Goal: Check status: Check status

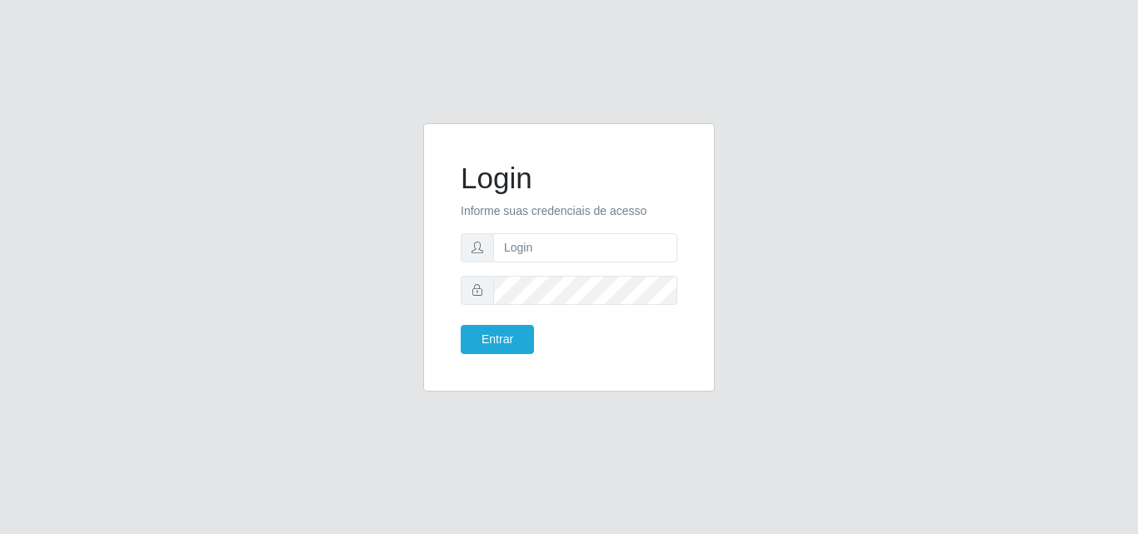
type input "ana@saullus"
click at [491, 342] on button "Entrar" at bounding box center [497, 339] width 73 height 29
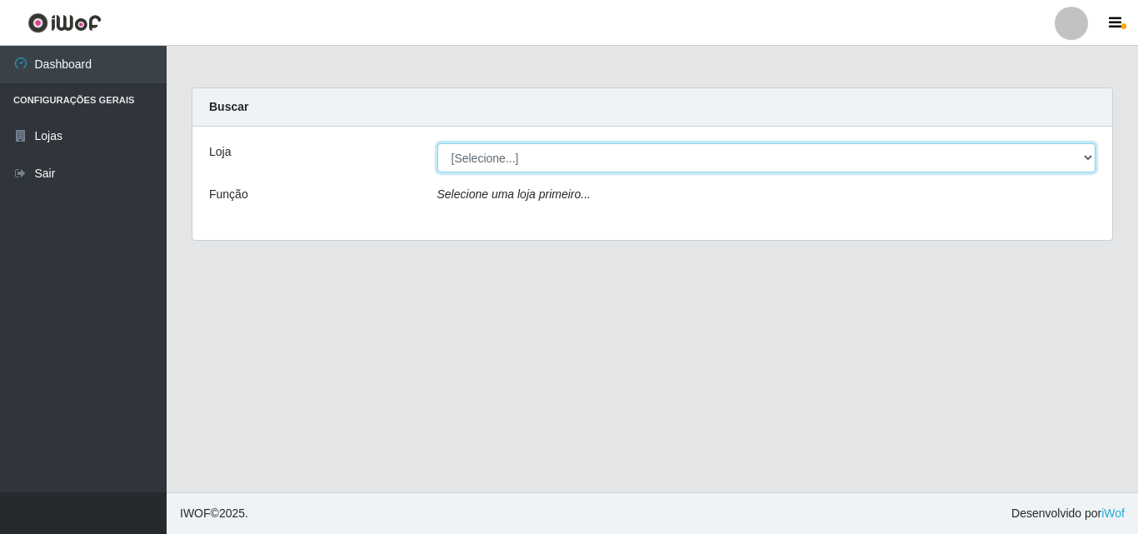
click at [1088, 156] on select "[Selecione...] Saullus Supermercados" at bounding box center [766, 157] width 659 height 29
select select "423"
click at [437, 143] on select "[Selecione...] Saullus Supermercados" at bounding box center [766, 157] width 659 height 29
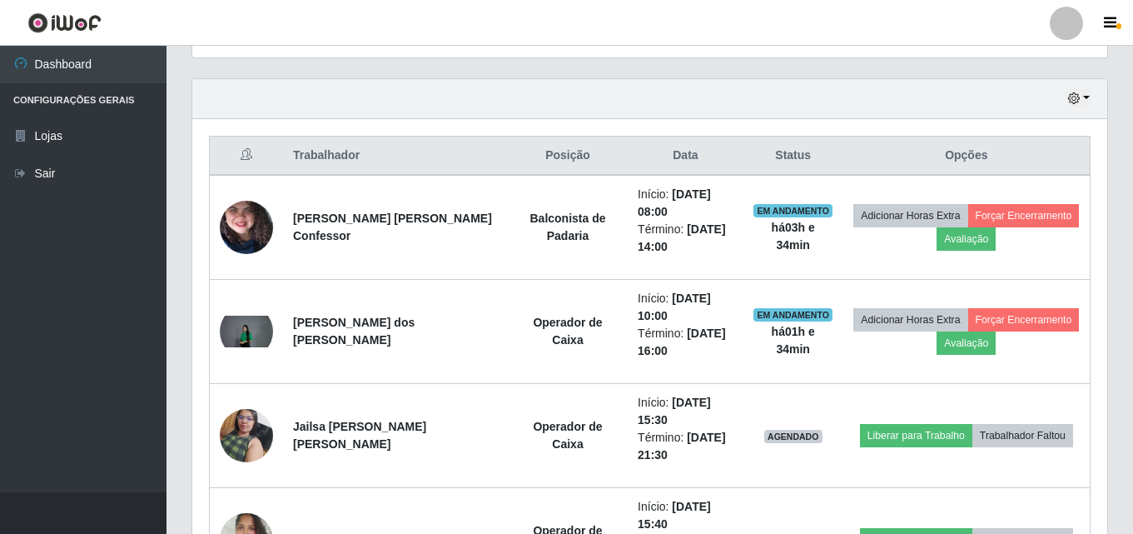
scroll to position [525, 0]
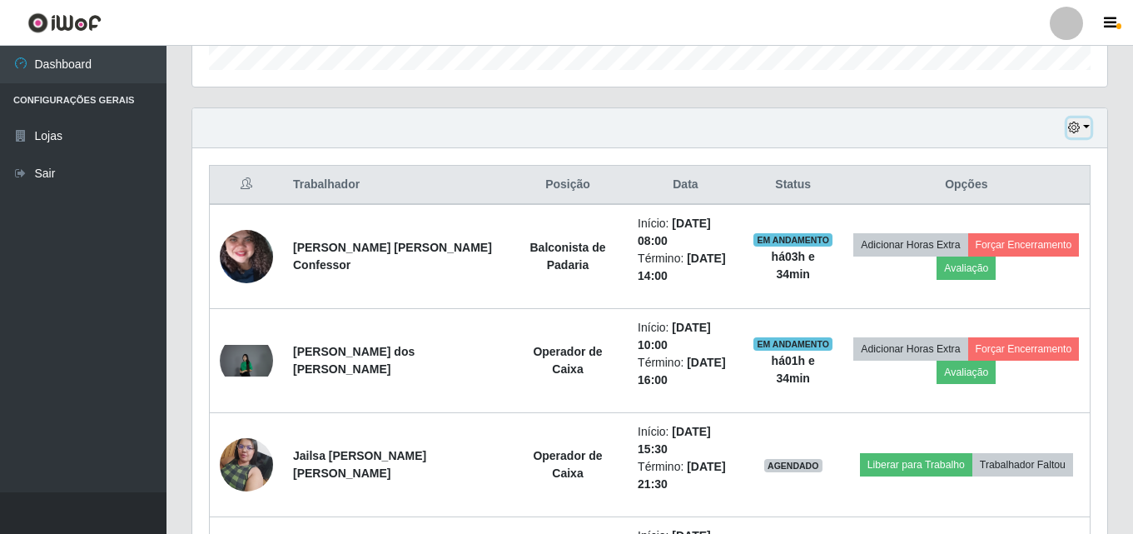
click at [1083, 123] on button "button" at bounding box center [1079, 127] width 23 height 19
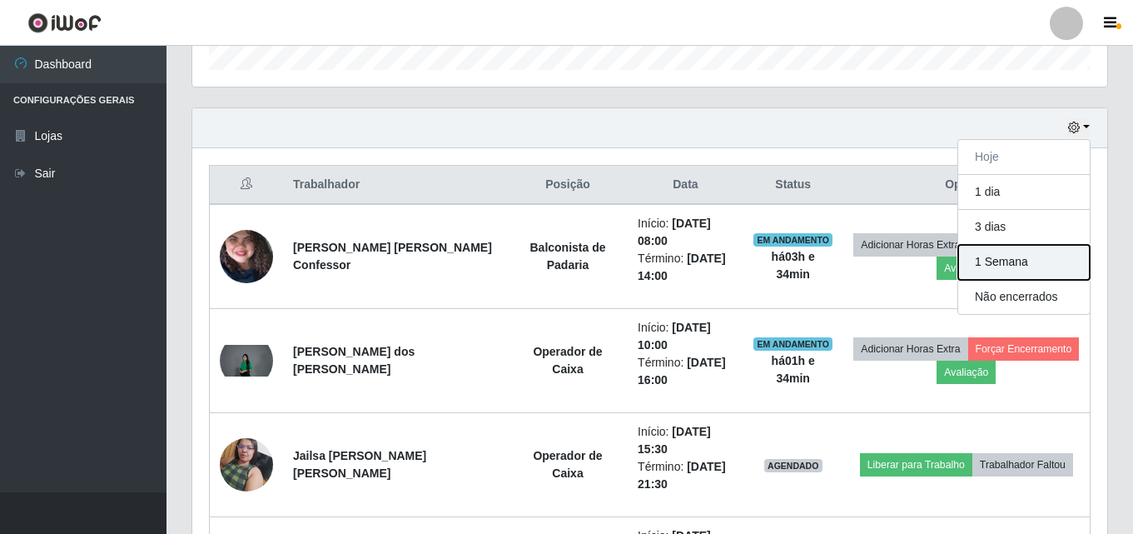
click at [1018, 260] on button "1 Semana" at bounding box center [1024, 262] width 132 height 35
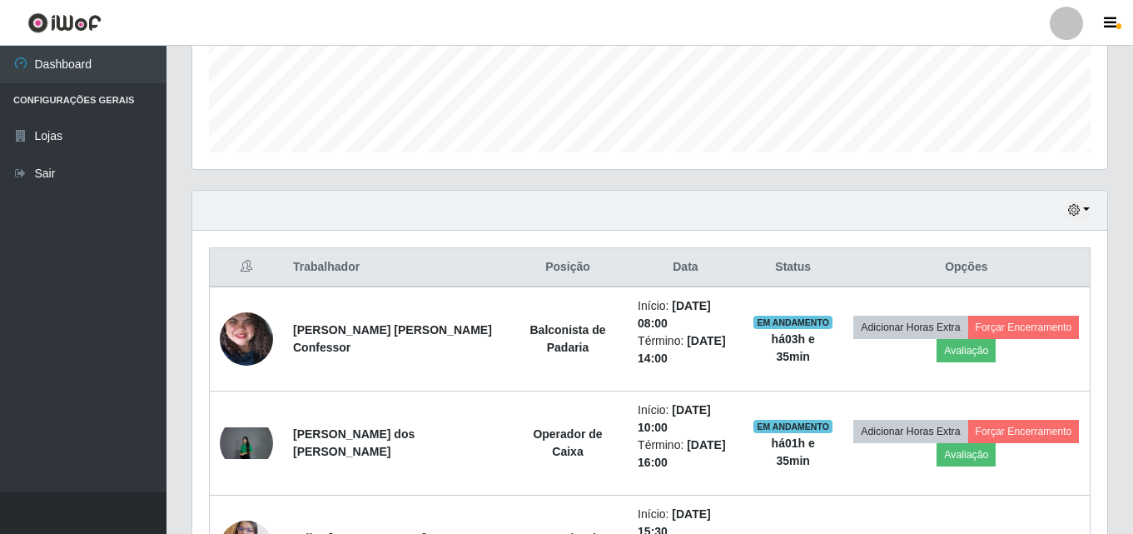
scroll to position [442, 0]
click at [1084, 212] on button "button" at bounding box center [1079, 211] width 23 height 19
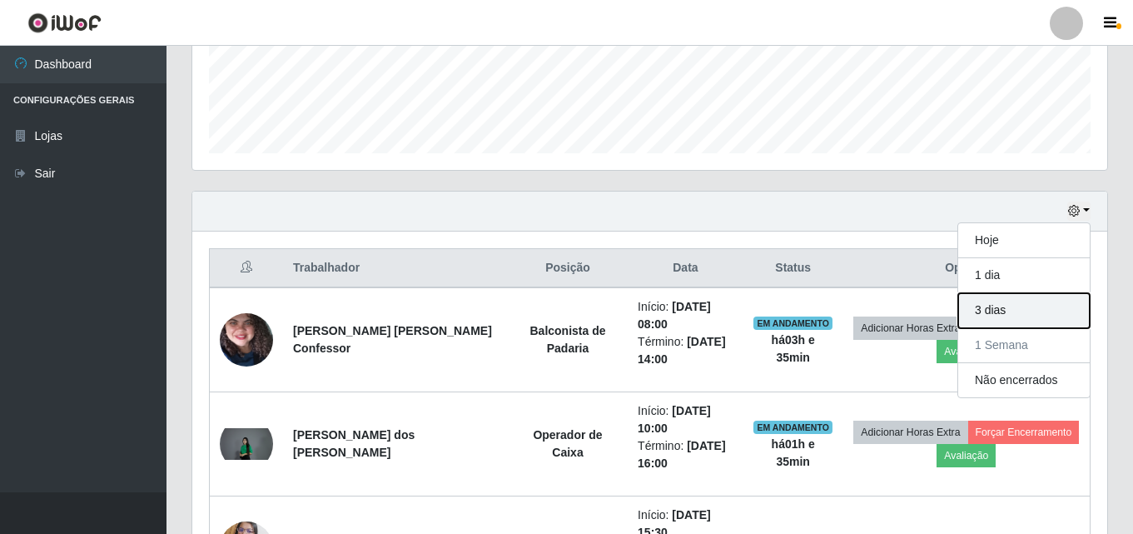
click at [1022, 307] on button "3 dias" at bounding box center [1024, 310] width 132 height 35
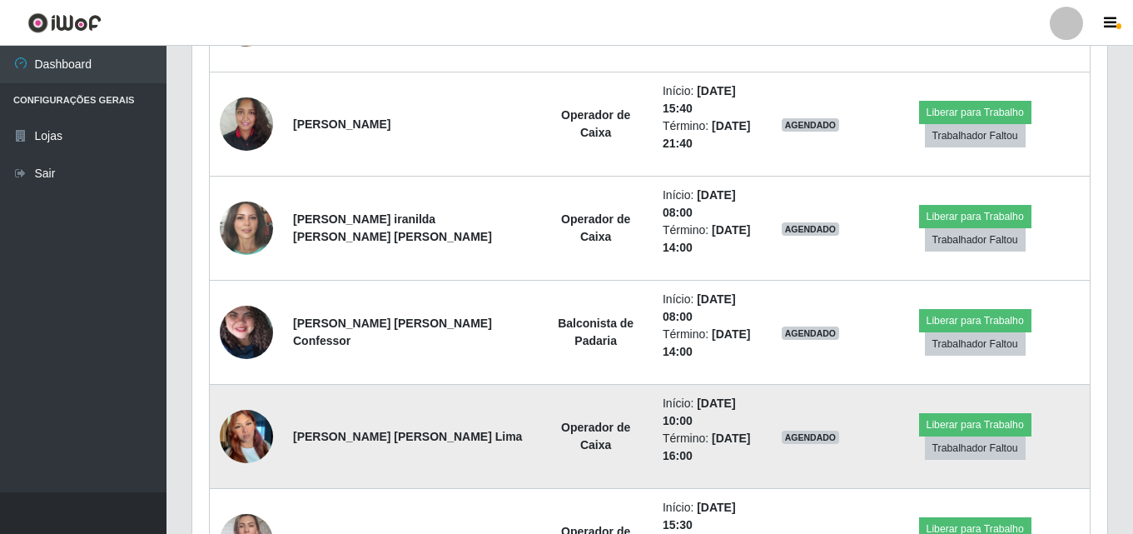
scroll to position [942, 0]
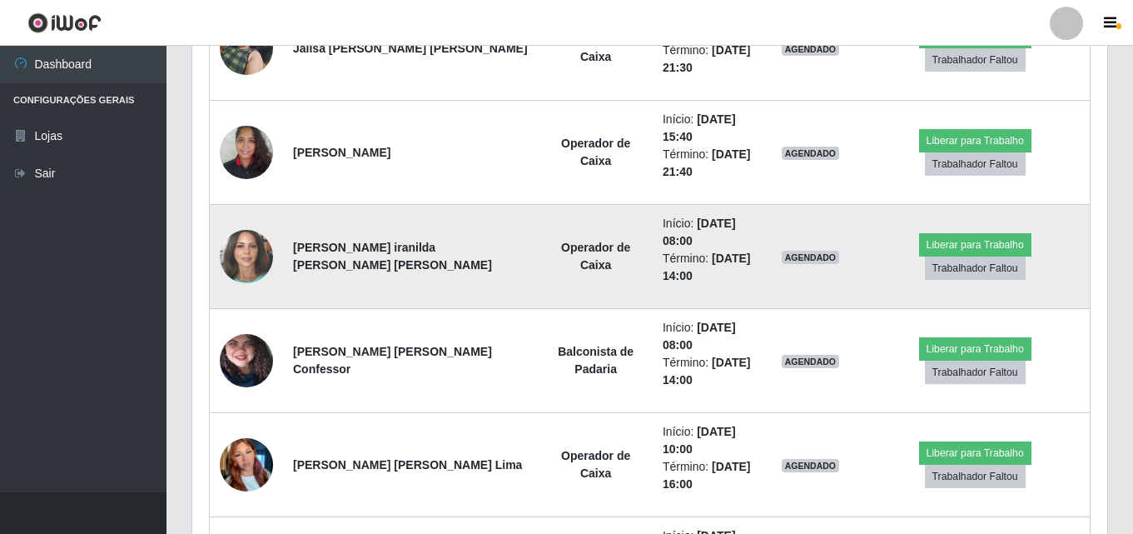
click at [259, 248] on img at bounding box center [246, 256] width 53 height 63
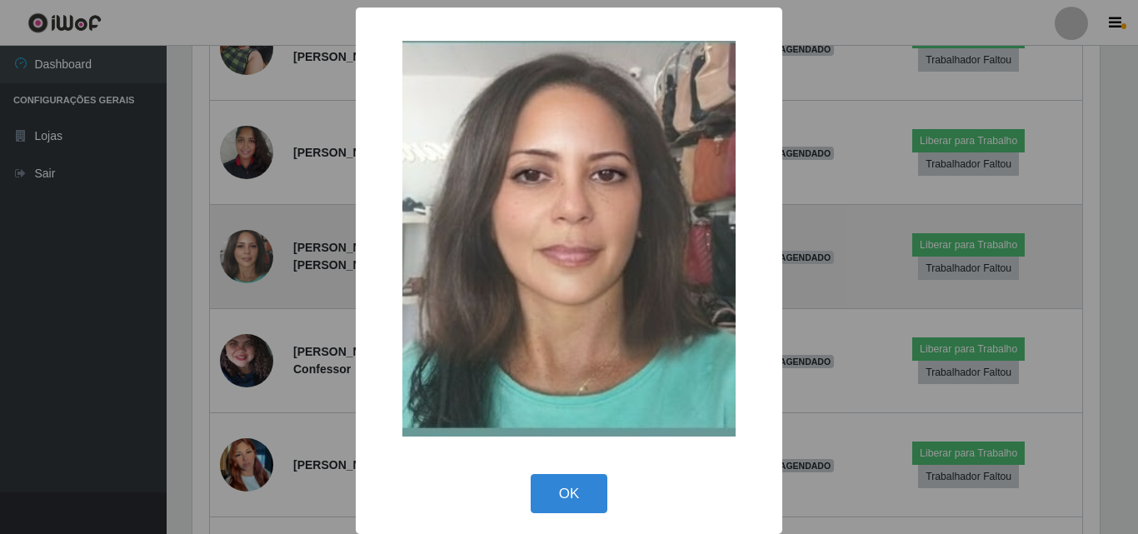
click at [258, 248] on div "× OK Cancel" at bounding box center [569, 267] width 1138 height 534
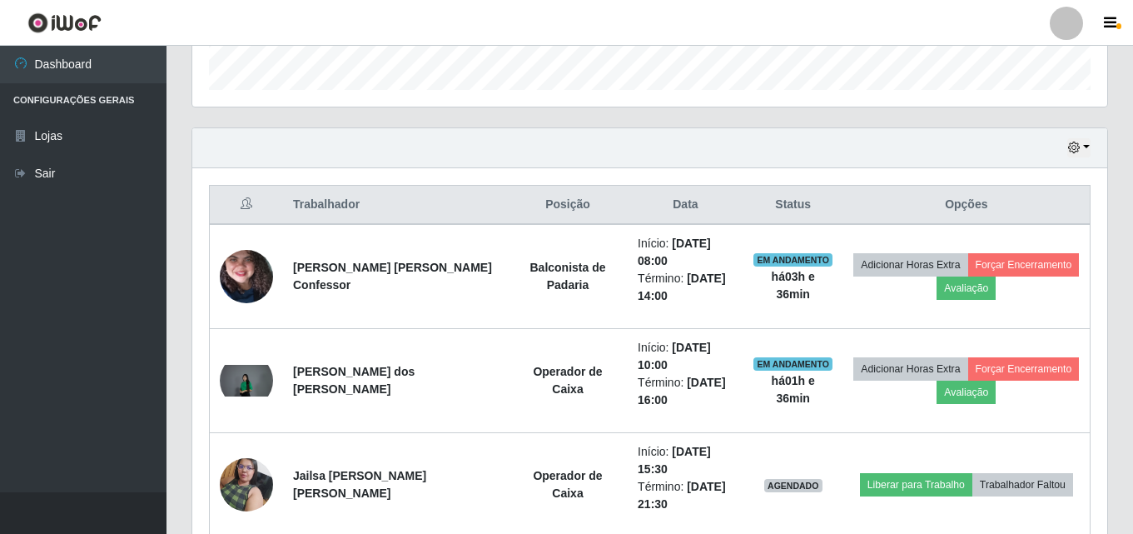
scroll to position [442, 0]
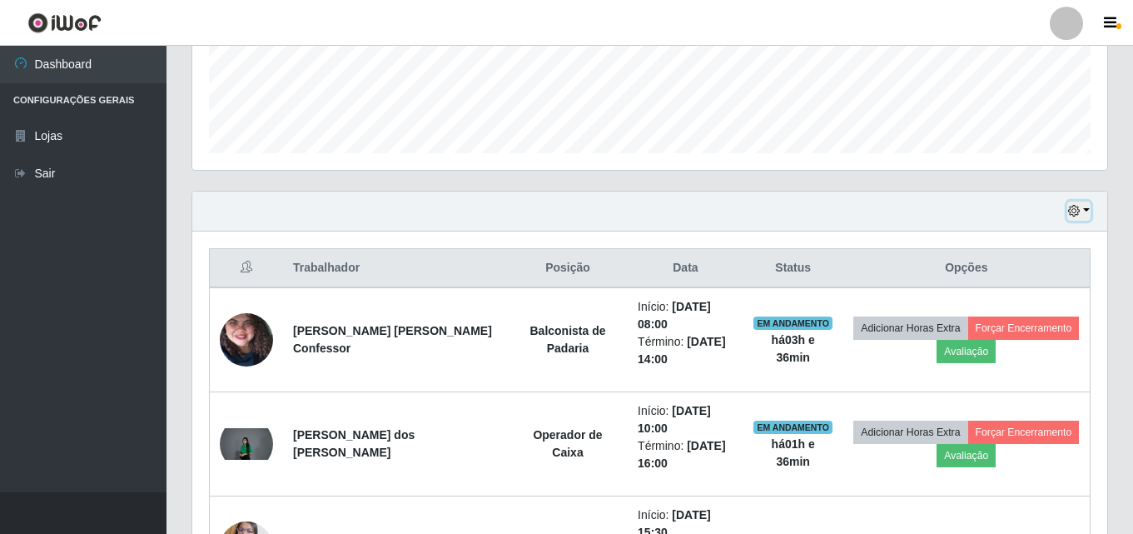
click at [1084, 217] on button "button" at bounding box center [1079, 211] width 23 height 19
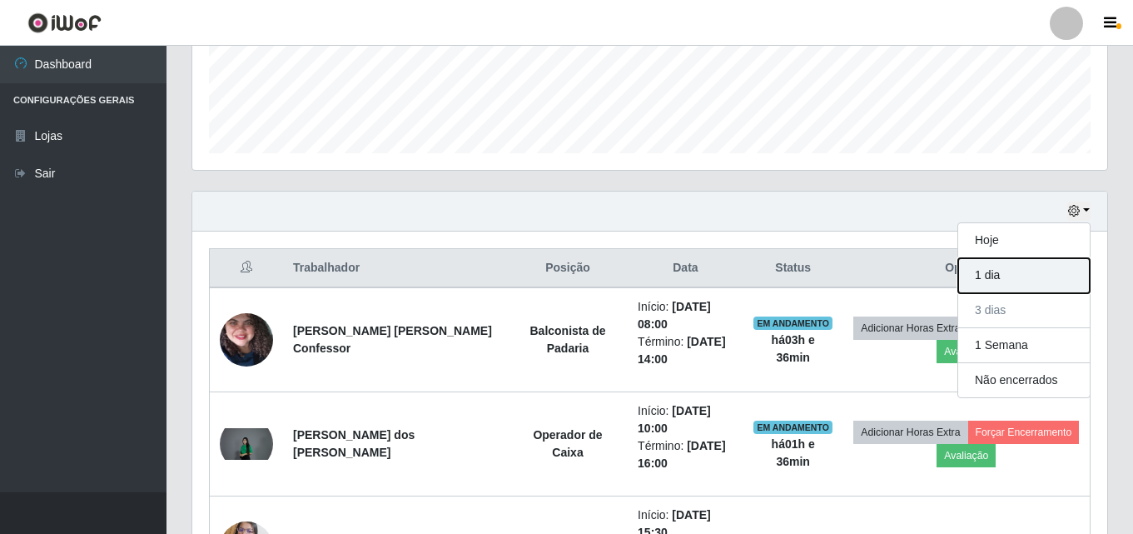
click at [1006, 290] on button "1 dia" at bounding box center [1024, 275] width 132 height 35
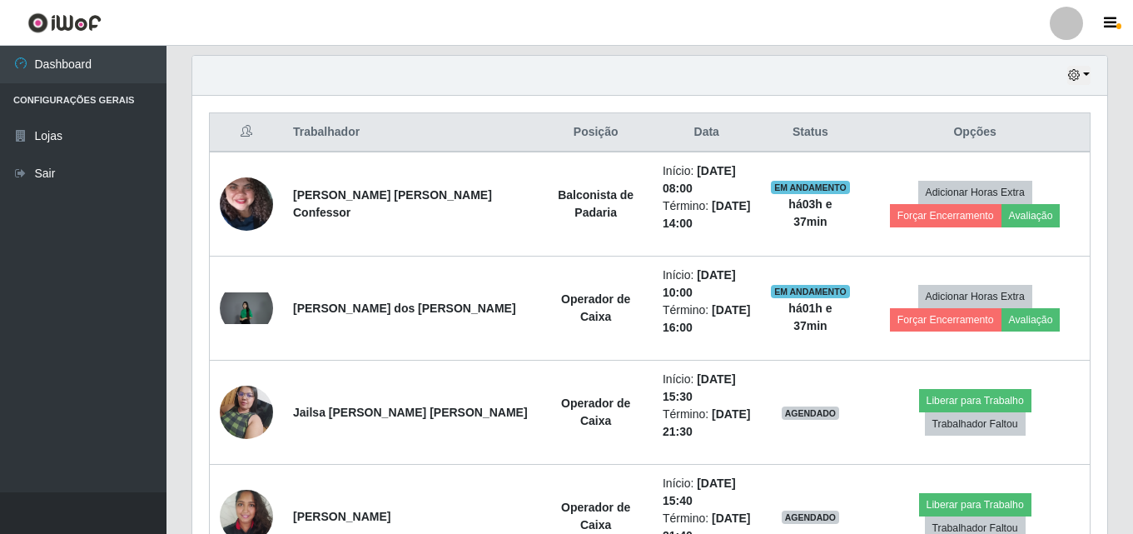
scroll to position [546, 0]
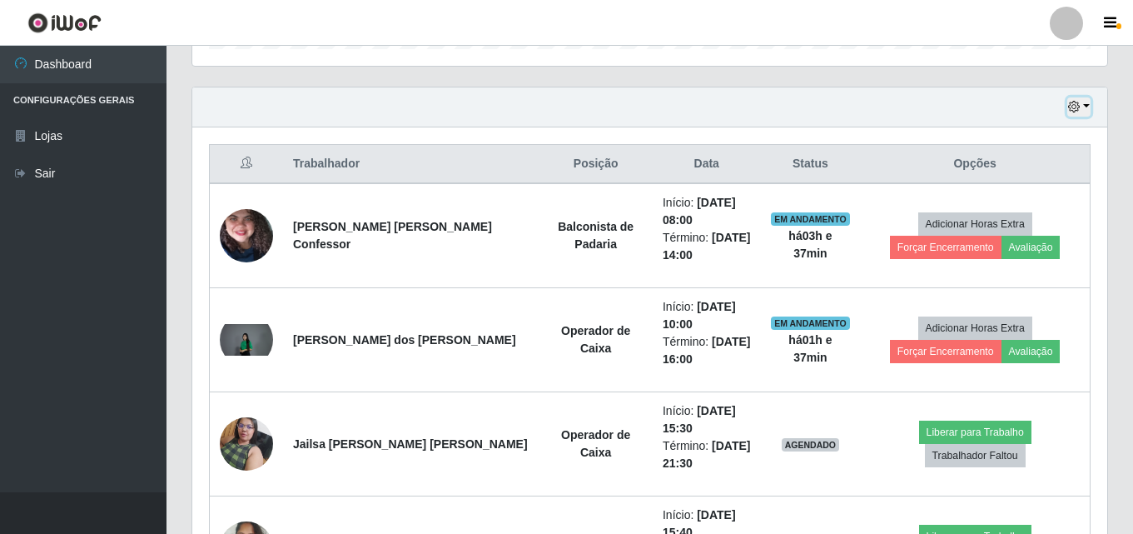
click at [1083, 102] on button "button" at bounding box center [1079, 106] width 23 height 19
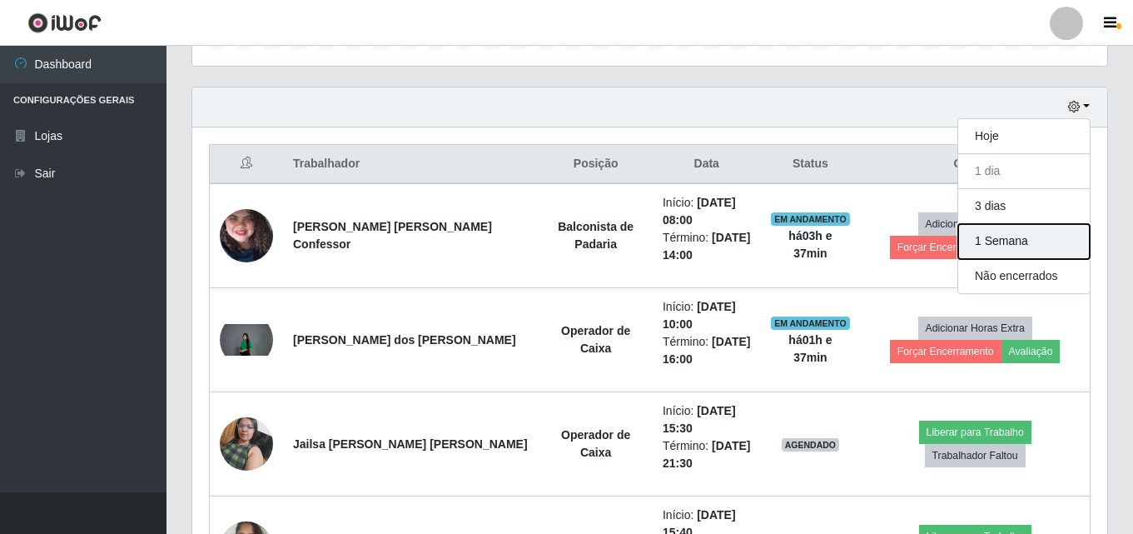
click at [1048, 232] on button "1 Semana" at bounding box center [1024, 241] width 132 height 35
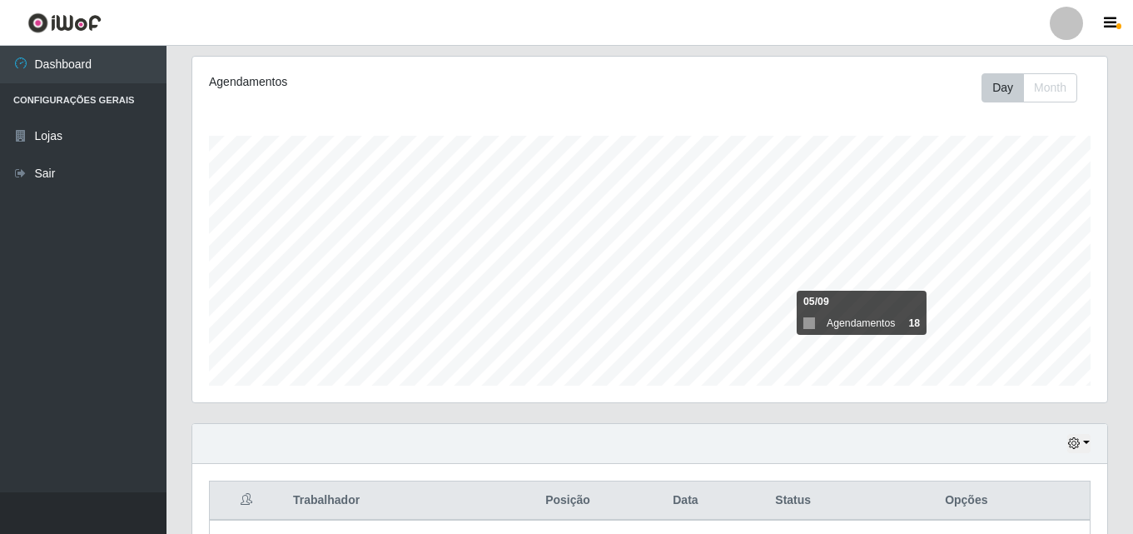
scroll to position [192, 0]
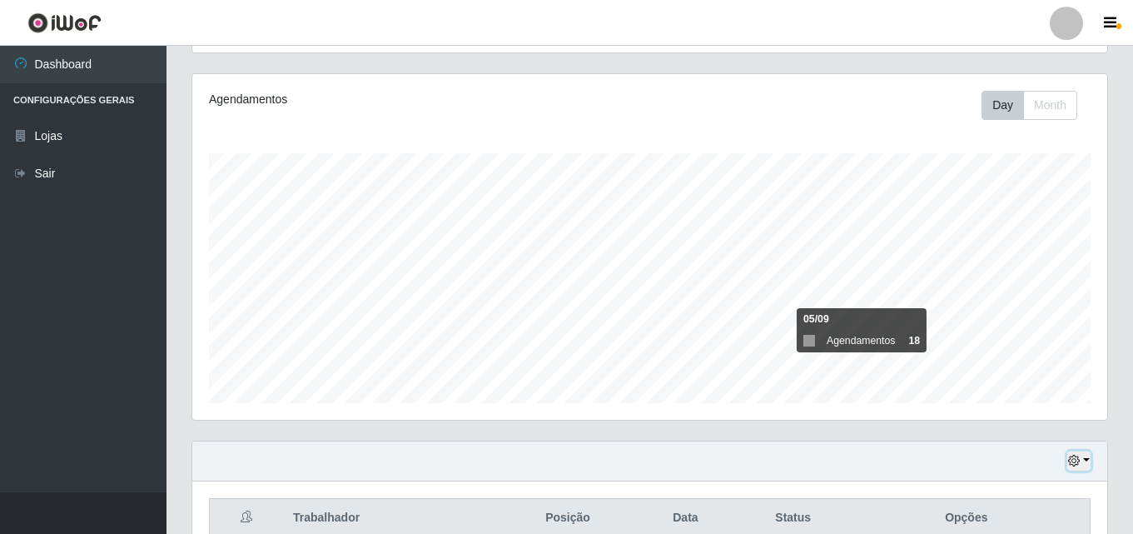
click at [1086, 468] on button "button" at bounding box center [1079, 460] width 23 height 19
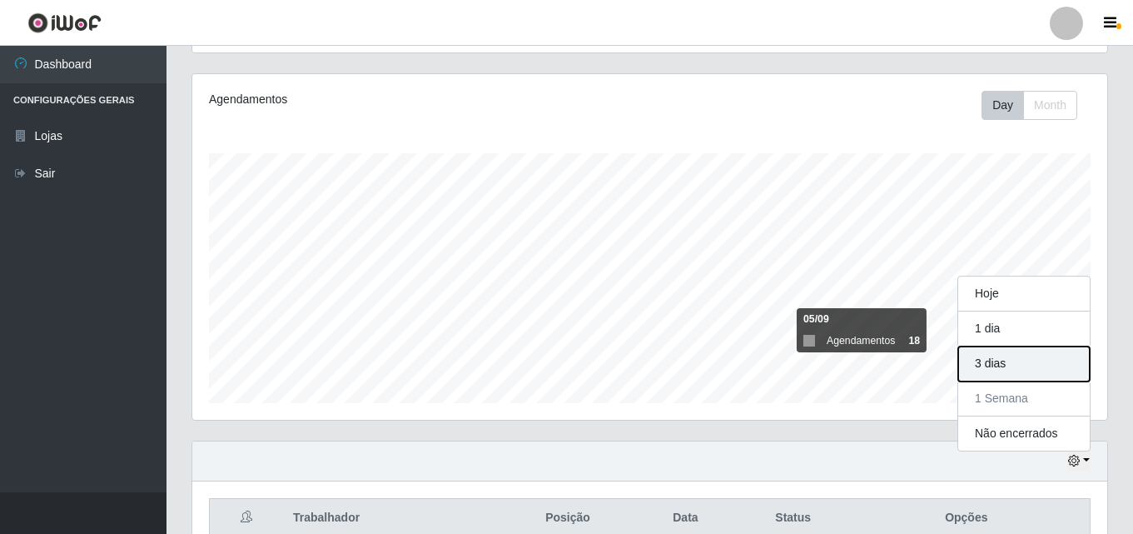
click at [1040, 369] on button "3 dias" at bounding box center [1024, 363] width 132 height 35
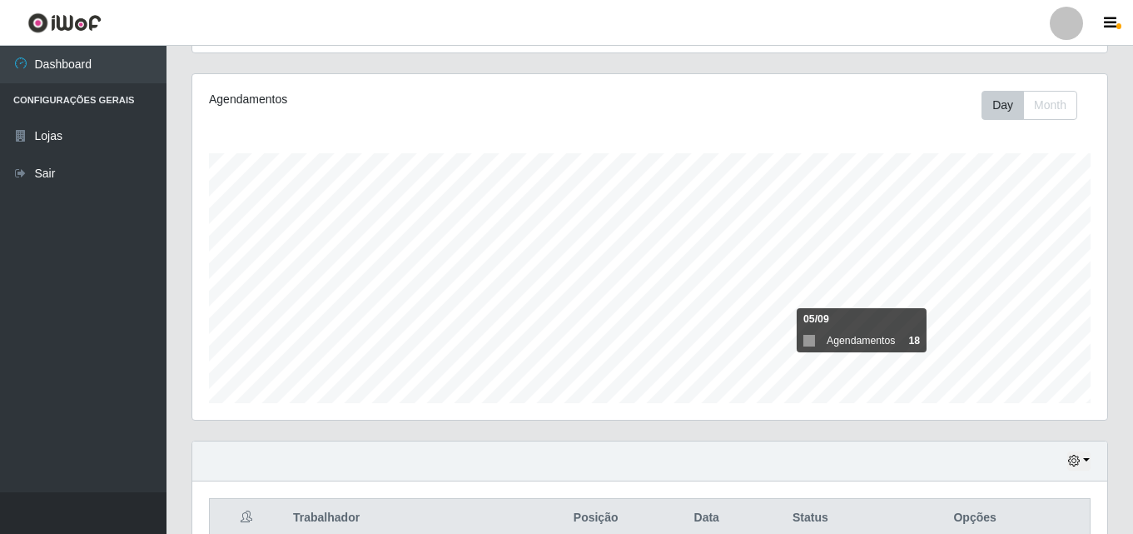
click at [1092, 458] on div "Hoje 1 dia 3 dias 1 Semana Não encerrados" at bounding box center [649, 461] width 915 height 40
click at [1090, 458] on button "button" at bounding box center [1079, 460] width 23 height 19
click at [1091, 407] on div "Agendamentos Day Month 05/09 Agendamentos 18" at bounding box center [649, 247] width 915 height 346
click at [1087, 466] on button "button" at bounding box center [1079, 460] width 23 height 19
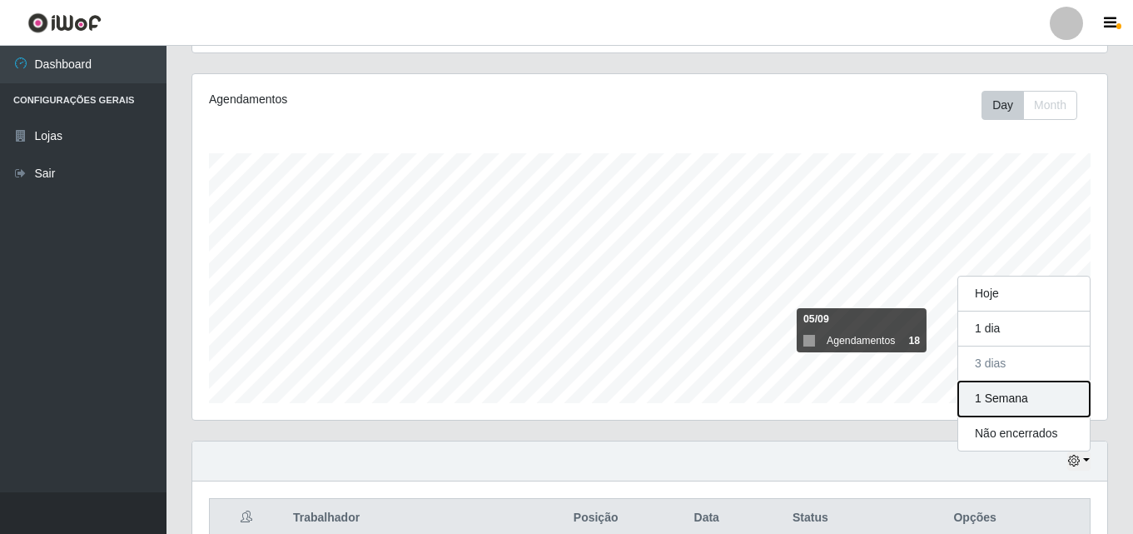
click at [1058, 406] on button "1 Semana" at bounding box center [1024, 398] width 132 height 35
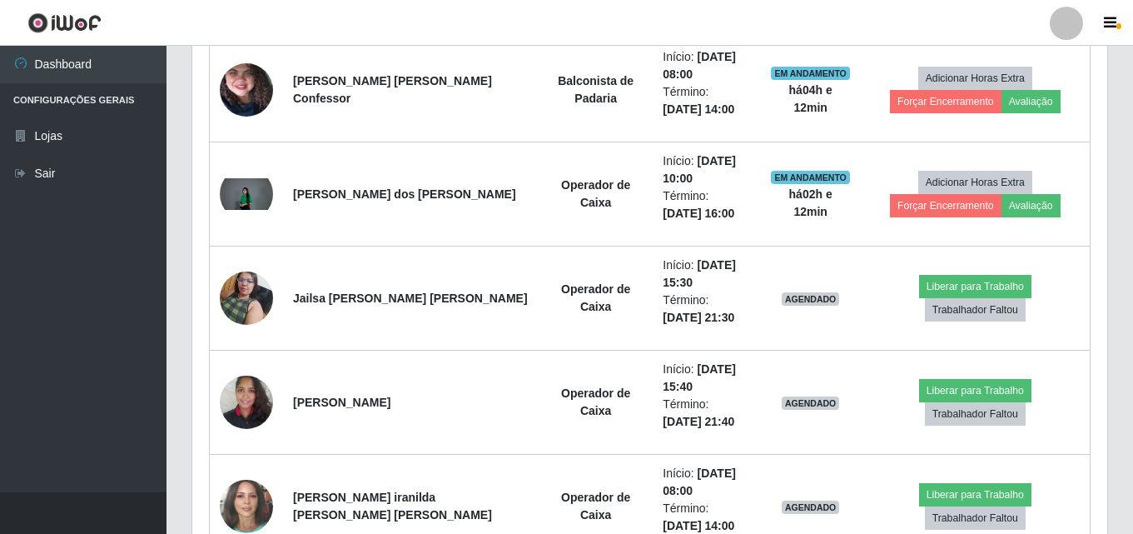
scroll to position [2191, 0]
